Goal: Task Accomplishment & Management: Use online tool/utility

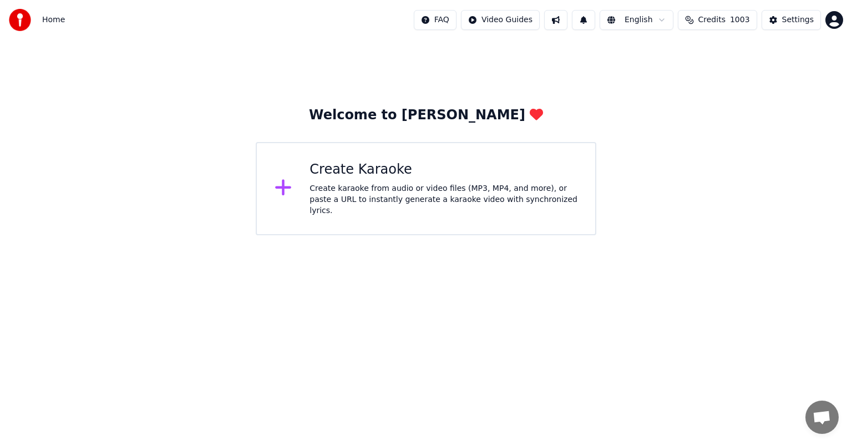
click at [345, 182] on div "Create Karaoke Create karaoke from audio or video files (MP3, MP4, and more), o…" at bounding box center [443, 188] width 268 height 55
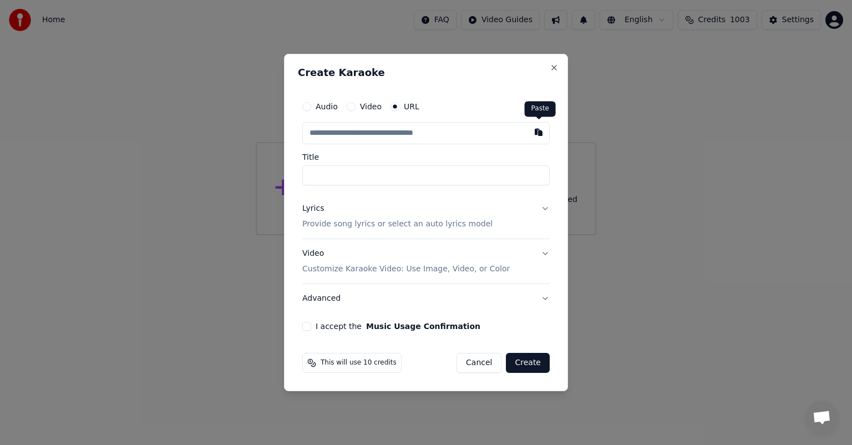
click at [536, 135] on button "button" at bounding box center [538, 132] width 22 height 20
type input "**********"
click at [306, 328] on button "I accept the Music Usage Confirmation" at bounding box center [306, 326] width 9 height 9
drag, startPoint x: 532, startPoint y: 358, endPoint x: 536, endPoint y: 364, distance: 6.8
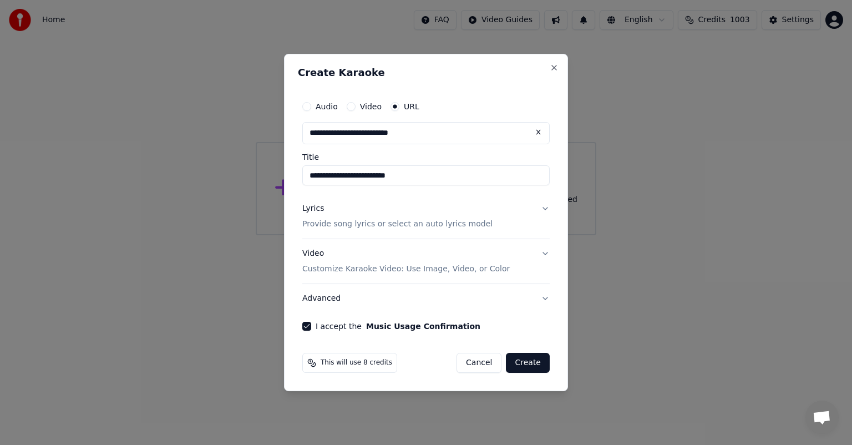
click at [532, 359] on button "Create" at bounding box center [528, 363] width 44 height 20
